Goal: Task Accomplishment & Management: Manage account settings

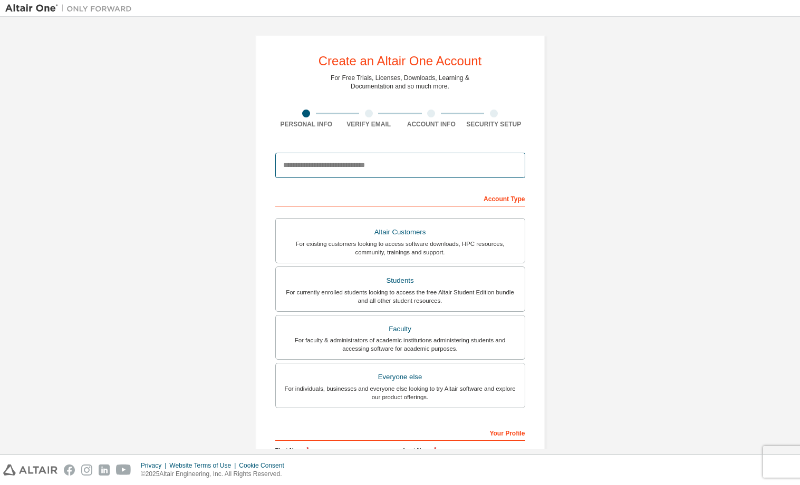
click at [332, 172] on input "email" at bounding box center [400, 165] width 250 height 25
click at [242, 201] on div "Create an Altair One Account For Free Trials, Licenses, Downloads, Learning & D…" at bounding box center [399, 301] width 315 height 558
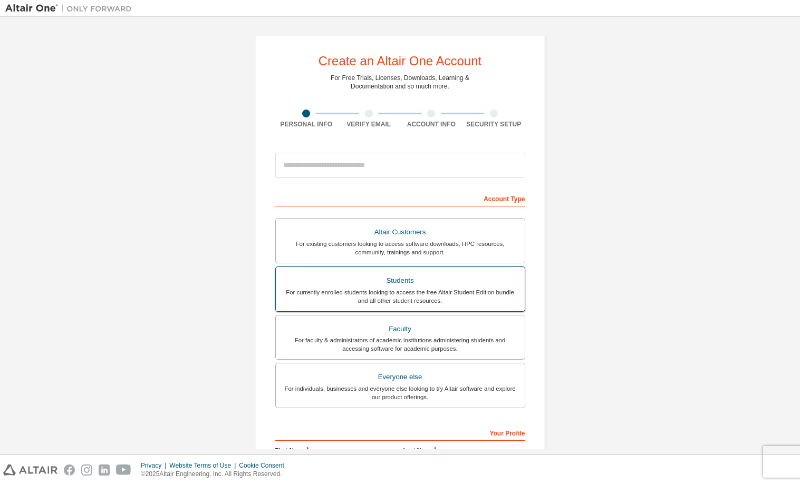
click at [349, 290] on div "For currently enrolled students looking to access the free Altair Student Editi…" at bounding box center [400, 296] width 236 height 17
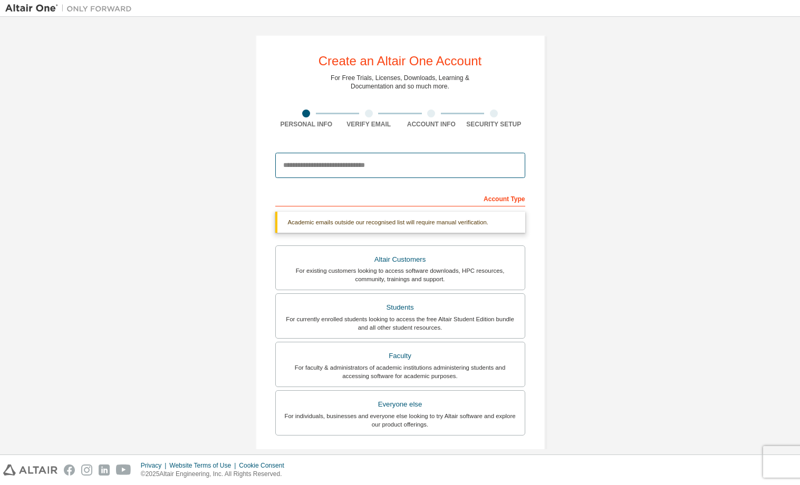
click at [334, 167] on input "email" at bounding box center [400, 165] width 250 height 25
type input "**********"
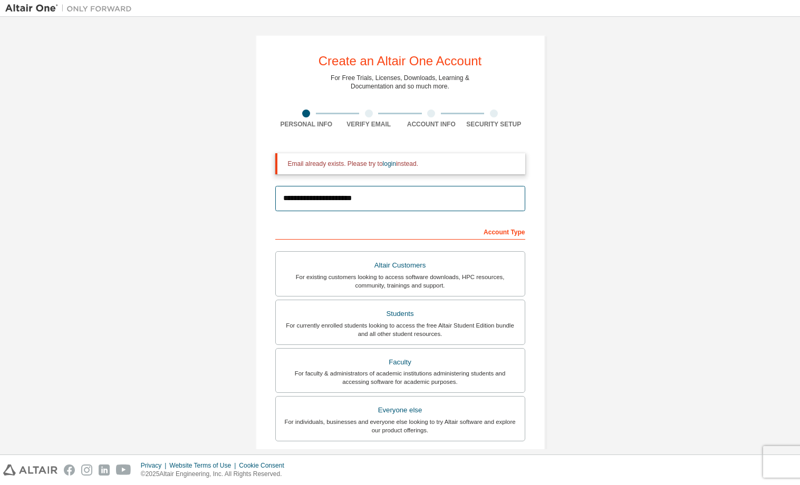
click at [386, 199] on input "**********" at bounding box center [400, 198] width 250 height 25
click at [384, 163] on link "login" at bounding box center [389, 163] width 13 height 7
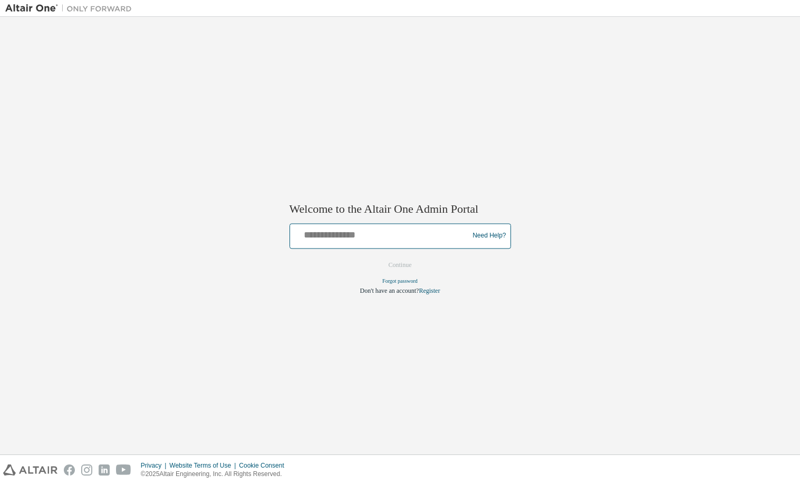
click at [352, 236] on input "text" at bounding box center [380, 233] width 173 height 15
click at [318, 235] on input "text" at bounding box center [380, 233] width 173 height 15
type input "**********"
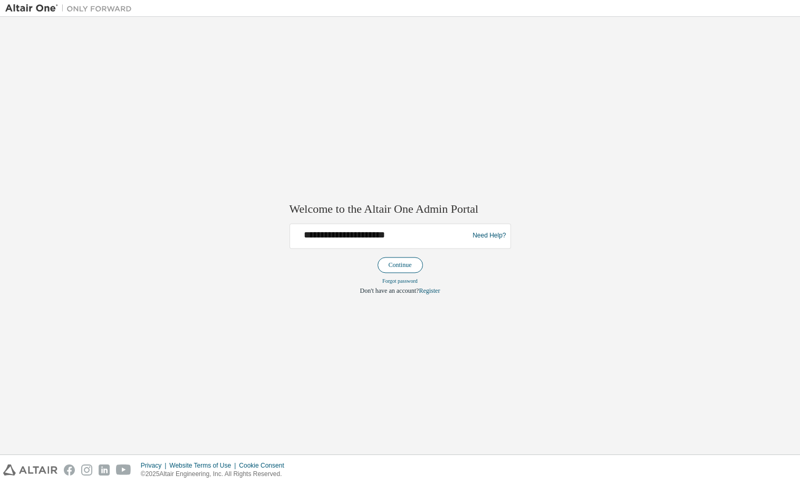
click at [402, 270] on button "Continue" at bounding box center [399, 265] width 45 height 16
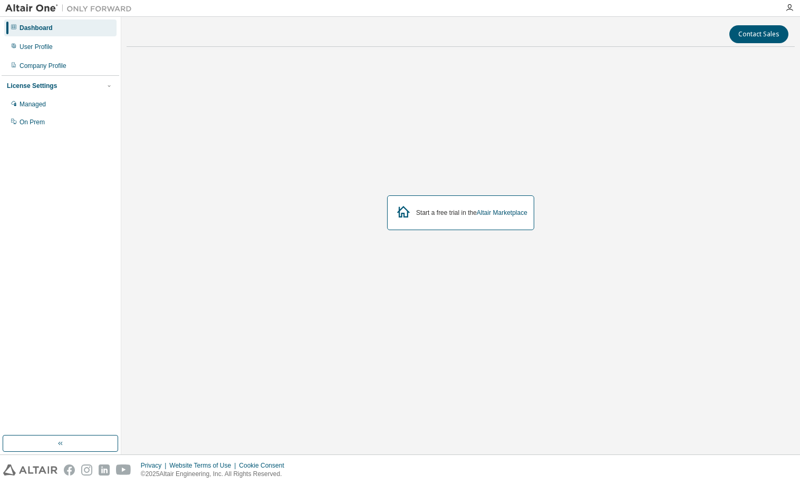
click at [485, 218] on div "Start a free trial in the Altair Marketplace" at bounding box center [460, 213] width 147 height 35
click at [484, 218] on div "Start a free trial in the Altair Marketplace" at bounding box center [460, 213] width 147 height 35
click at [483, 215] on link "Altair Marketplace" at bounding box center [502, 212] width 51 height 7
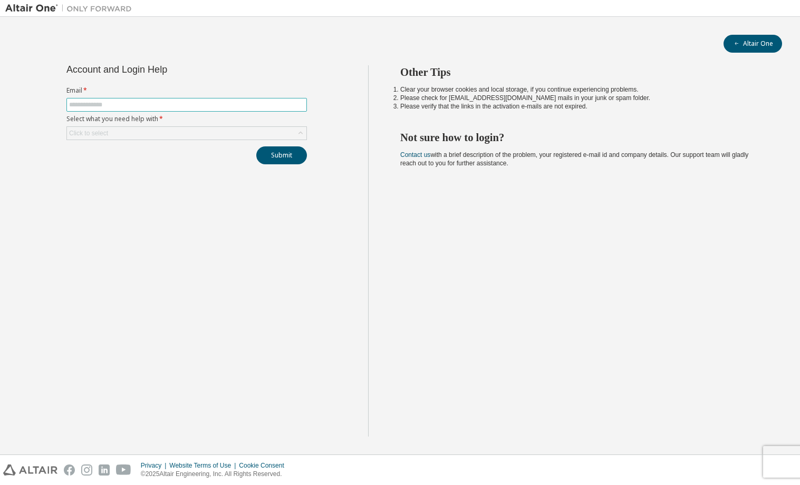
click at [192, 107] on input "text" at bounding box center [186, 105] width 235 height 8
click at [98, 106] on input "text" at bounding box center [186, 105] width 235 height 8
click at [348, 90] on div "Account and Login Help Email * Select what you need help with * Click to select…" at bounding box center [186, 251] width 363 height 372
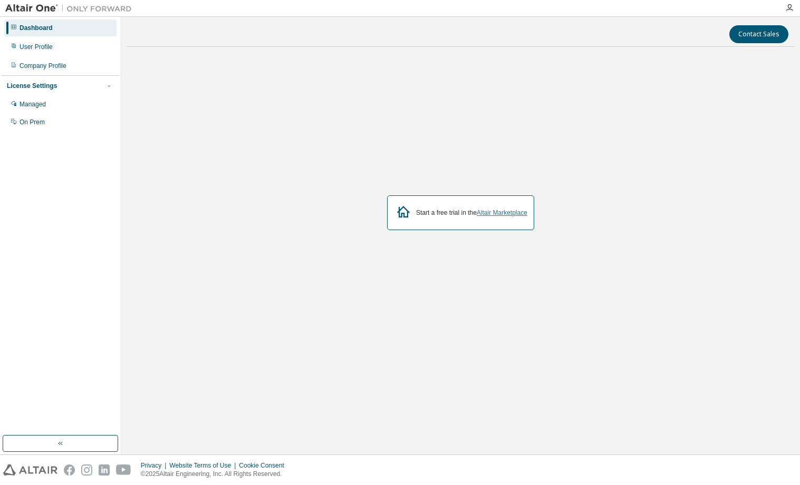
click at [511, 216] on link "Altair Marketplace" at bounding box center [502, 212] width 51 height 7
